Goal: Task Accomplishment & Management: Manage account settings

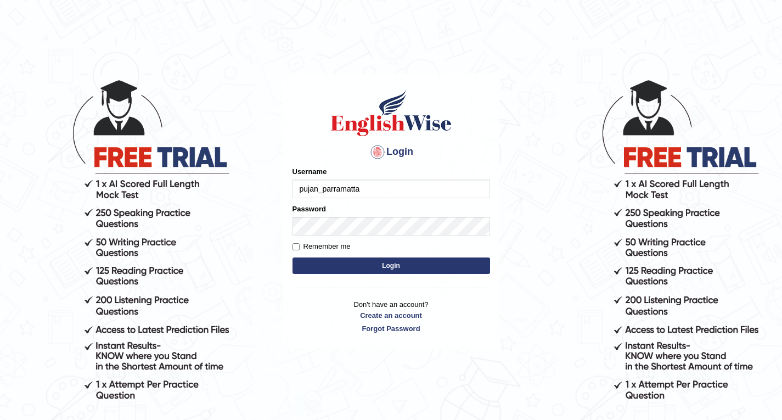
type input "pujan_parramatta"
click at [378, 262] on button "Login" at bounding box center [392, 265] width 198 height 16
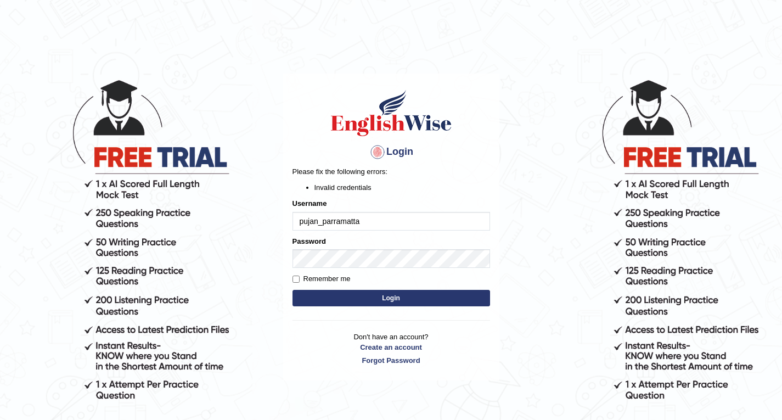
click at [313, 218] on input "pujan_parramatta" at bounding box center [392, 221] width 198 height 19
click at [319, 219] on input "pujan_parramatta" at bounding box center [392, 221] width 198 height 19
click at [369, 216] on input "pujan_parramatta" at bounding box center [392, 221] width 198 height 19
click at [319, 220] on input "pujan_parramatta" at bounding box center [392, 221] width 198 height 19
